Goal: Navigation & Orientation: Find specific page/section

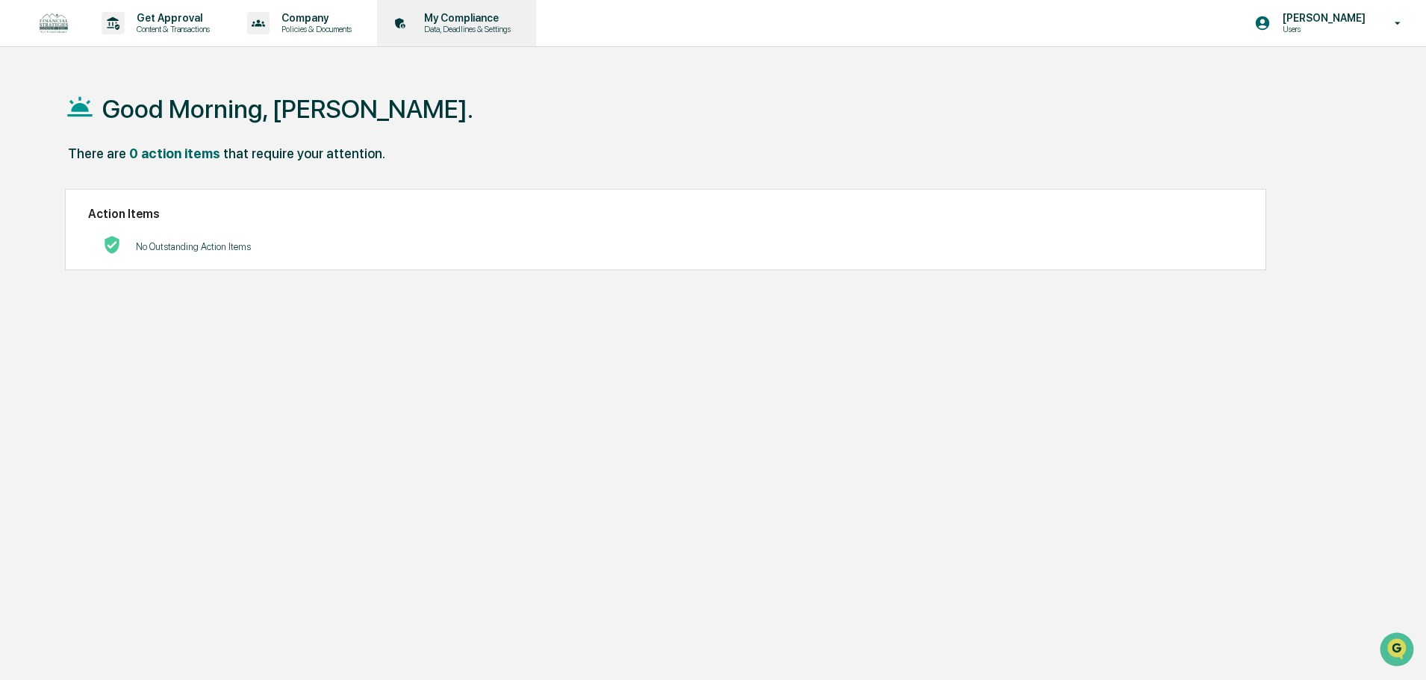
click at [509, 31] on p "Data, Deadlines & Settings" at bounding box center [465, 29] width 106 height 10
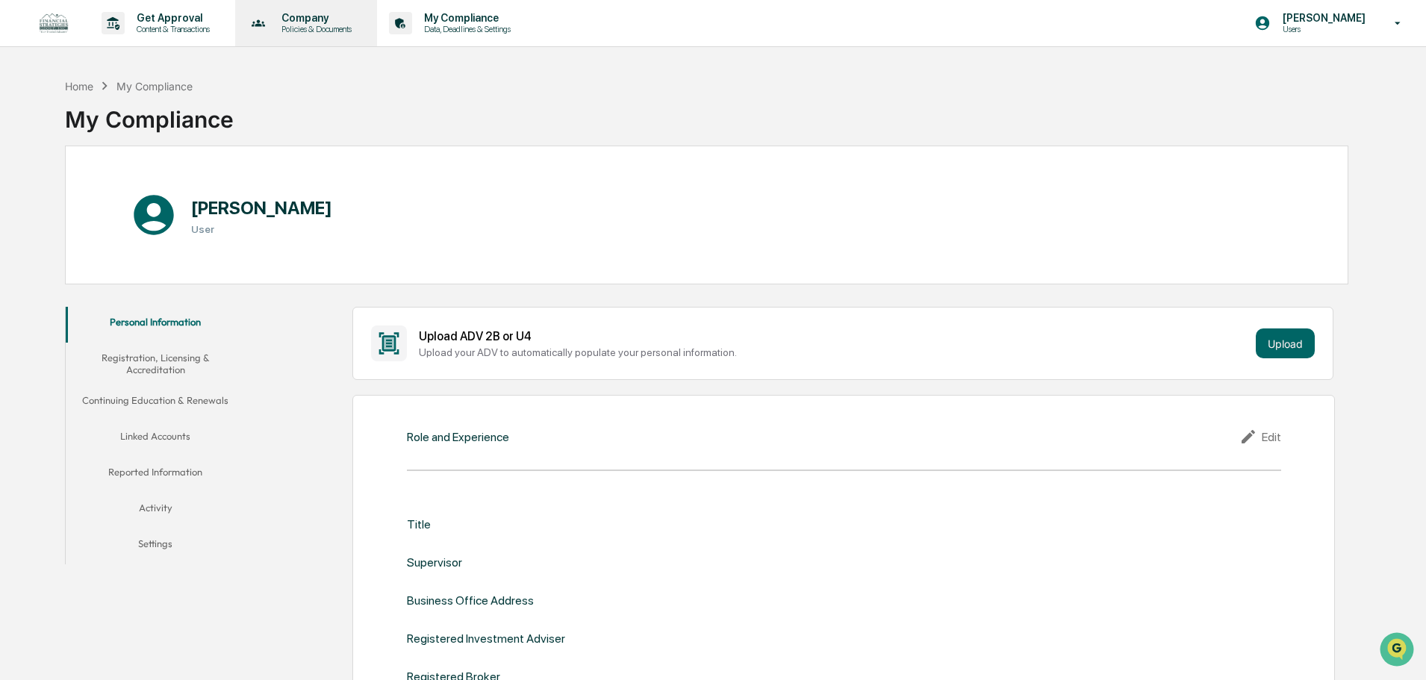
click at [329, 19] on p "Company" at bounding box center [315, 18] width 90 height 12
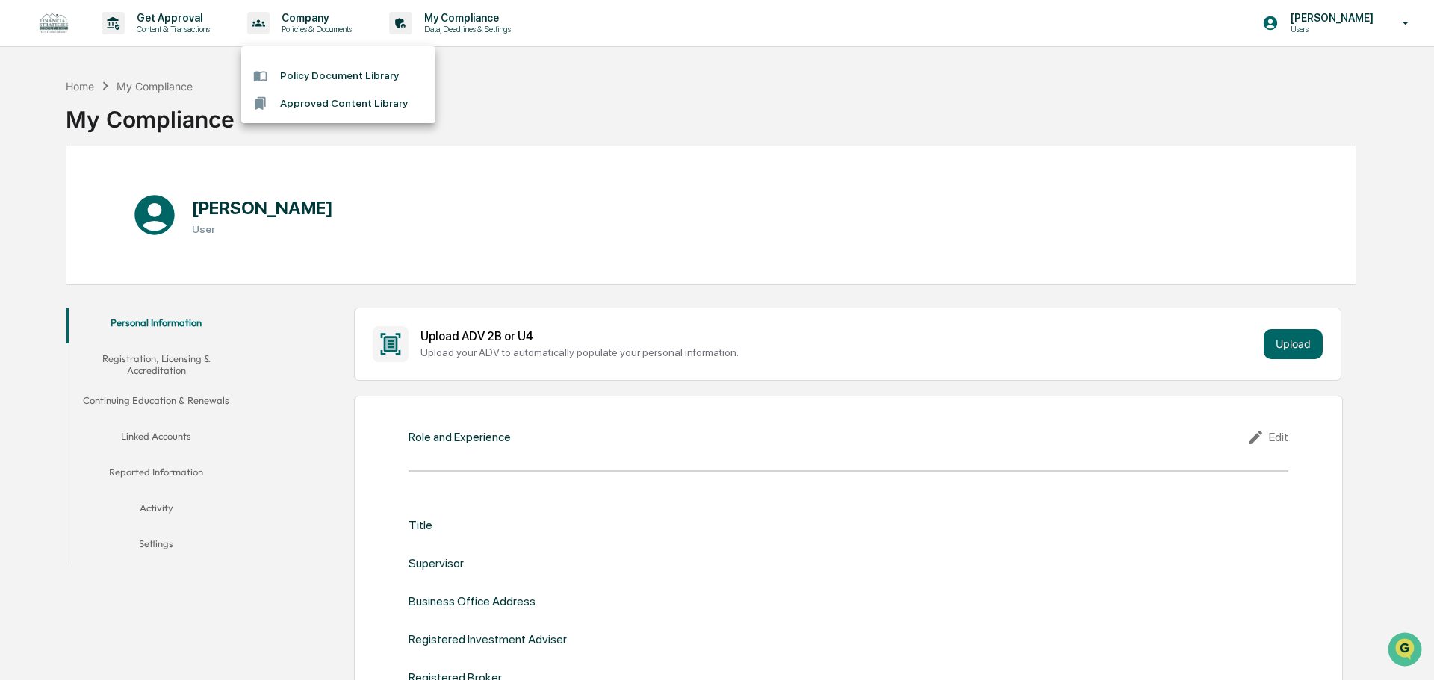
click at [368, 83] on li "Policy Document Library" at bounding box center [338, 76] width 194 height 28
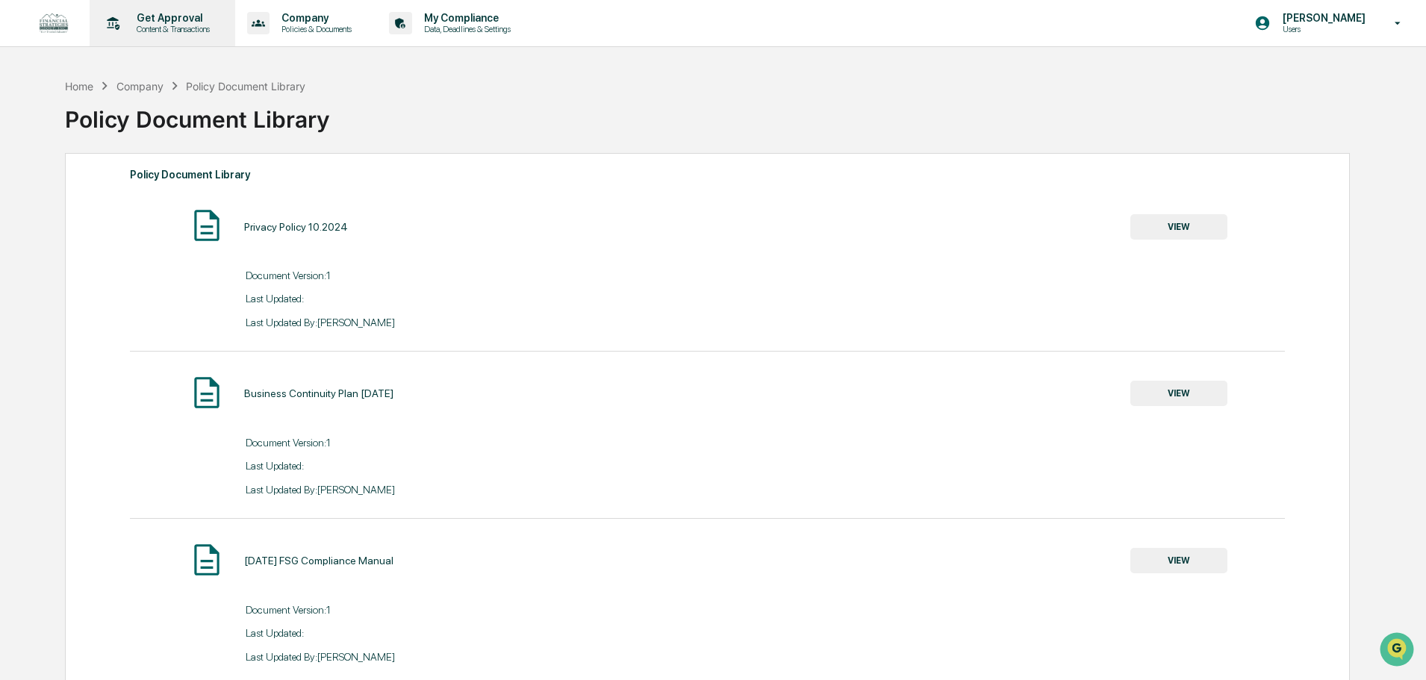
click at [214, 21] on p "Get Approval" at bounding box center [171, 18] width 93 height 12
